Goal: Task Accomplishment & Management: Complete application form

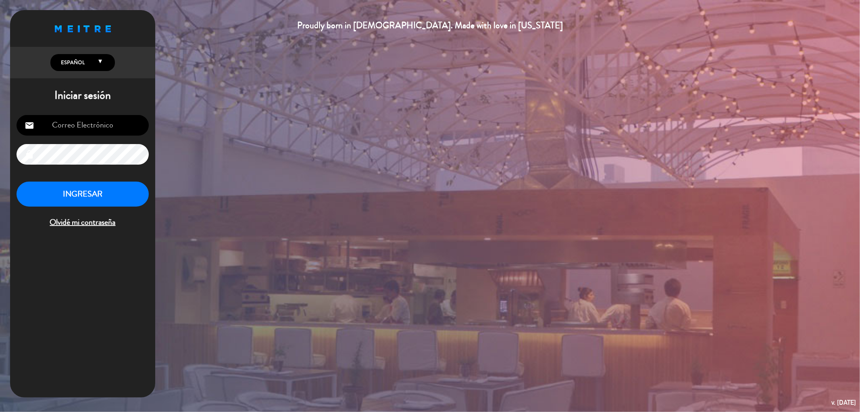
type input "[EMAIL_ADDRESS][DOMAIN_NAME]"
click at [62, 196] on button "INGRESAR" at bounding box center [83, 193] width 132 height 25
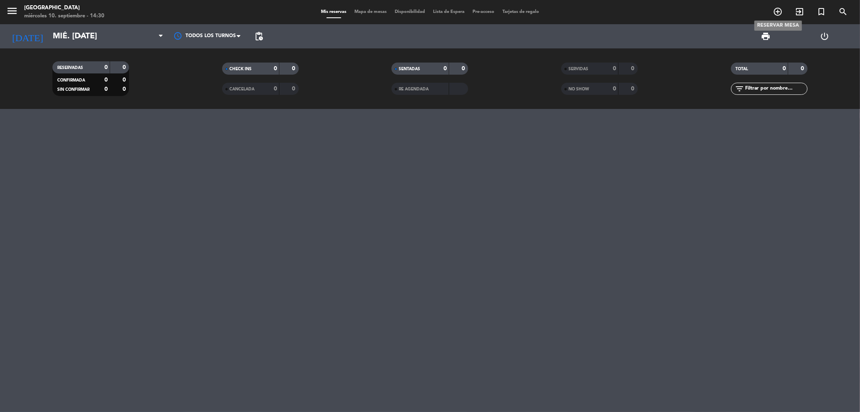
click at [778, 10] on icon "add_circle_outline" at bounding box center [778, 12] width 10 height 10
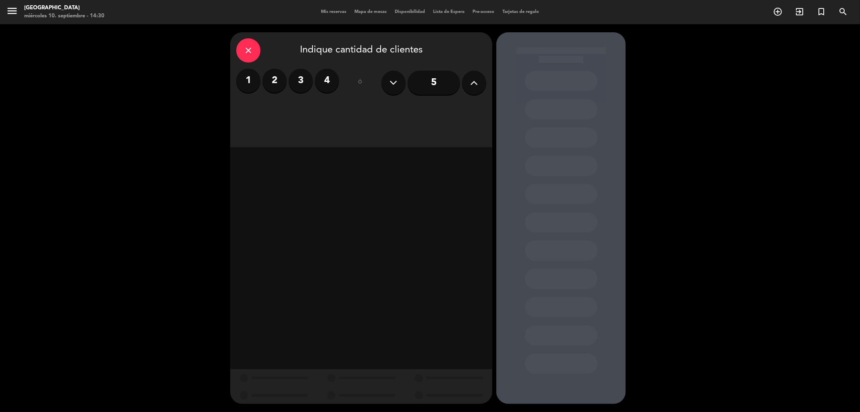
click at [331, 87] on label "4" at bounding box center [327, 81] width 24 height 24
click at [429, 114] on div "Cena" at bounding box center [424, 110] width 124 height 16
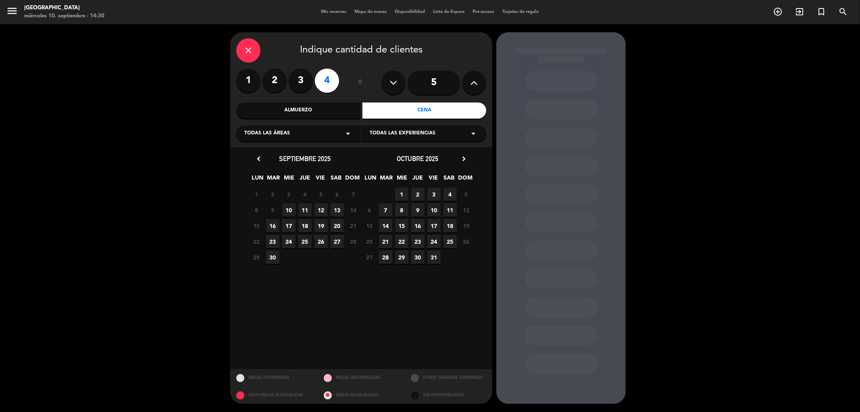
click at [289, 210] on span "10" at bounding box center [288, 209] width 13 height 13
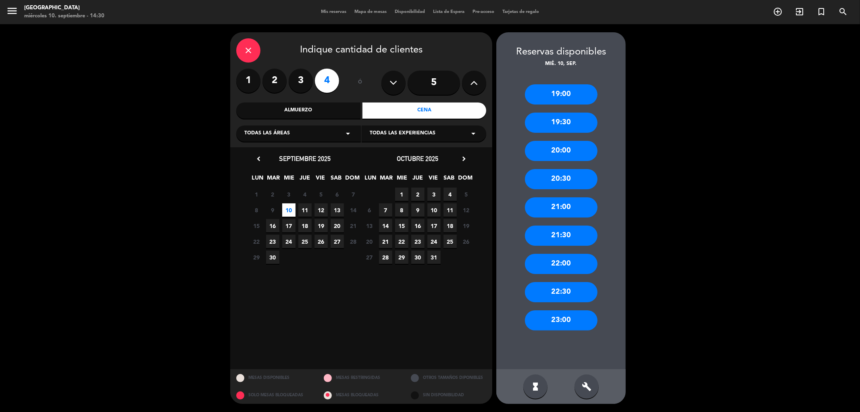
click at [552, 211] on div "21:00" at bounding box center [561, 207] width 73 height 20
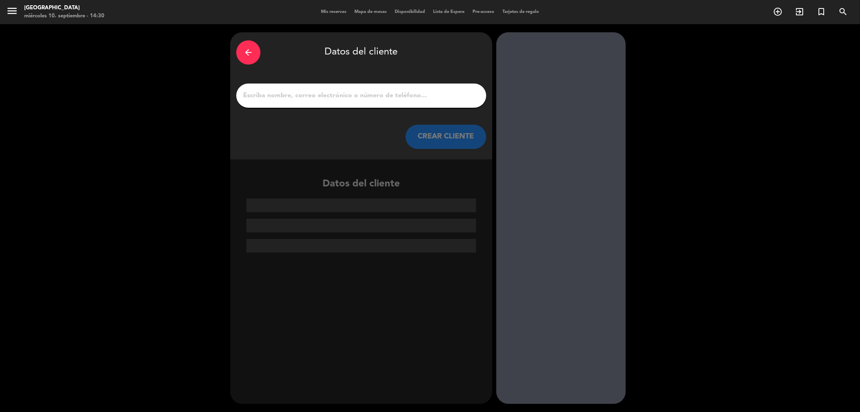
click at [407, 96] on input "1" at bounding box center [361, 95] width 238 height 11
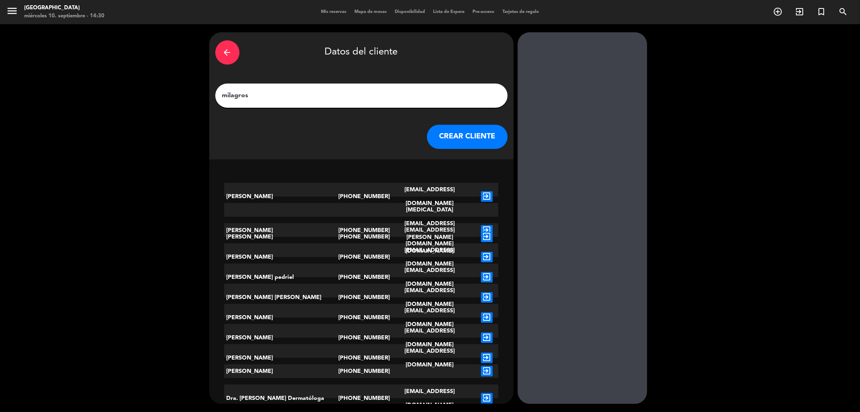
type input "milagros"
click at [429, 133] on button "CREAR CLIENTE" at bounding box center [467, 137] width 81 height 24
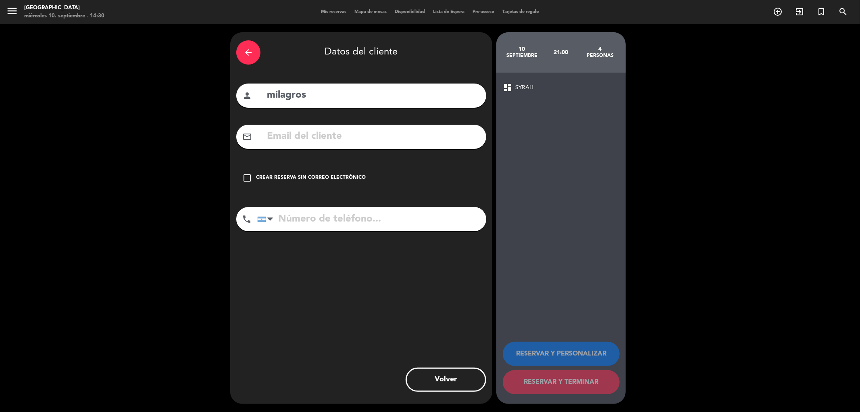
click at [252, 176] on div "check_box_outline_blank Crear reserva sin correo electrónico" at bounding box center [361, 178] width 250 height 24
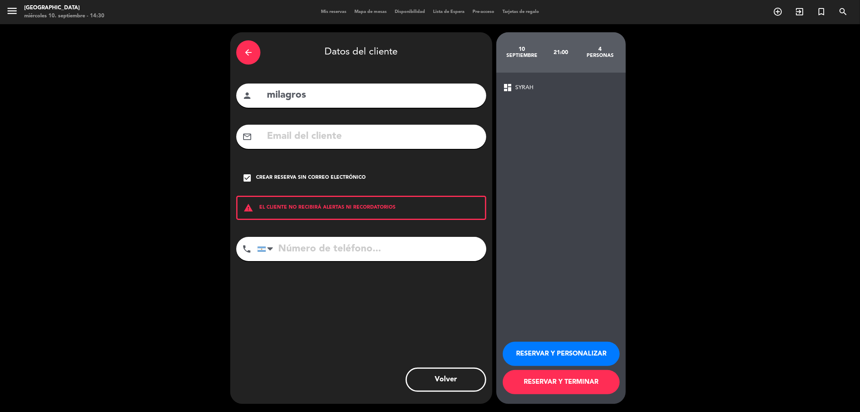
click at [320, 243] on input "tel" at bounding box center [371, 249] width 229 height 24
type input "1162295990"
click at [517, 381] on button "RESERVAR Y TERMINAR" at bounding box center [561, 382] width 117 height 24
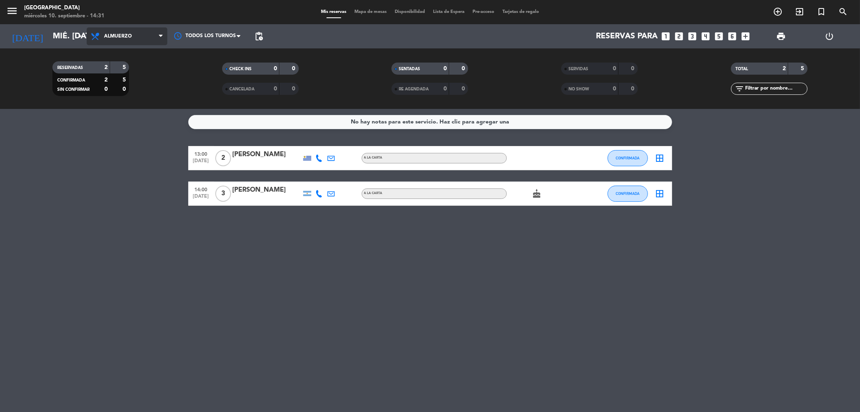
click at [138, 39] on span "Almuerzo" at bounding box center [127, 36] width 81 height 18
click at [121, 85] on div "menu Oviedo miércoles 10. septiembre - 14:31 Mis reservas Mapa de mesas Disponi…" at bounding box center [430, 54] width 860 height 109
